Goal: Transaction & Acquisition: Book appointment/travel/reservation

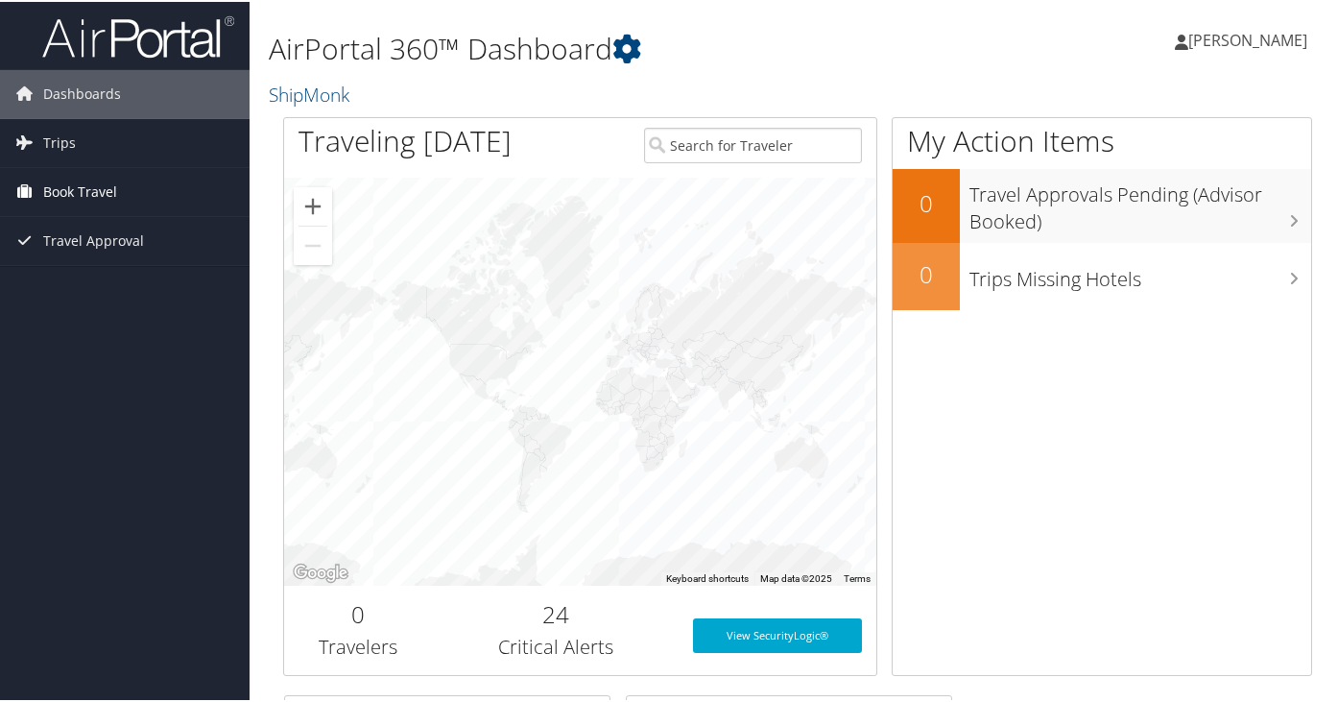
click at [76, 191] on span "Book Travel" at bounding box center [80, 190] width 74 height 48
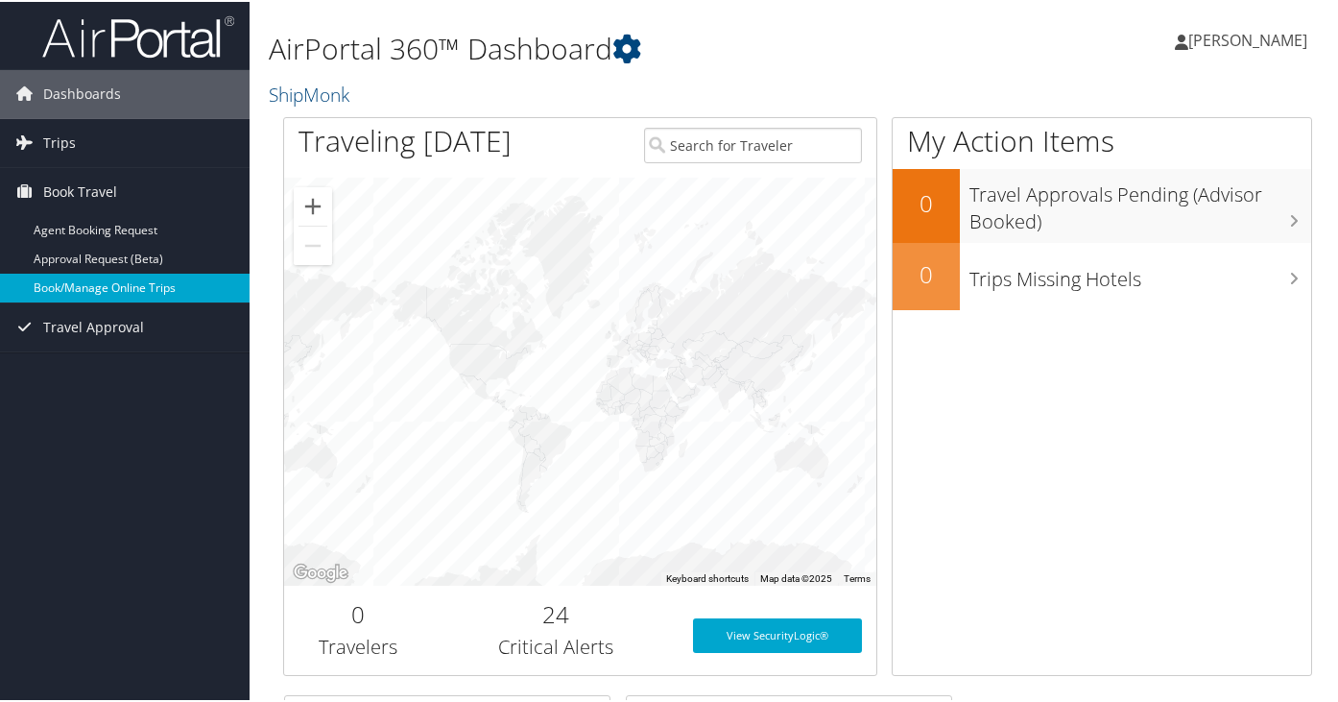
click at [103, 280] on link "Book/Manage Online Trips" at bounding box center [125, 286] width 250 height 29
